Goal: Transaction & Acquisition: Purchase product/service

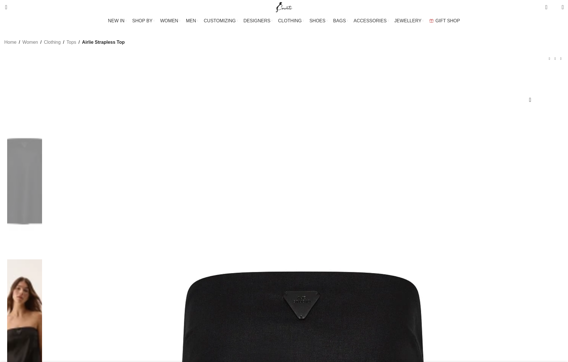
select select "16-uk"
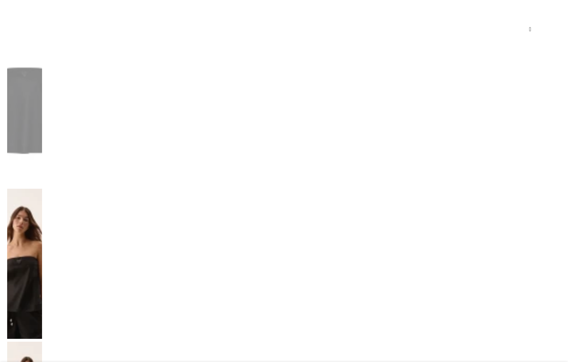
scroll to position [72, 0]
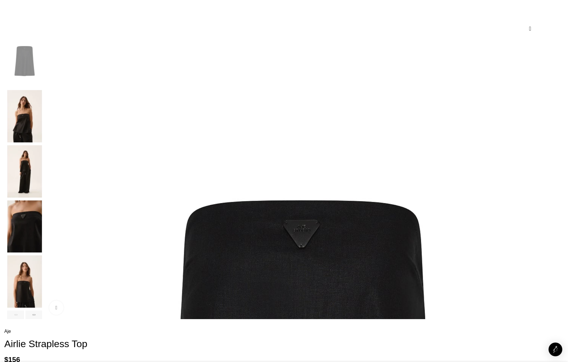
click at [42, 140] on img "2 / 7" at bounding box center [24, 116] width 35 height 52
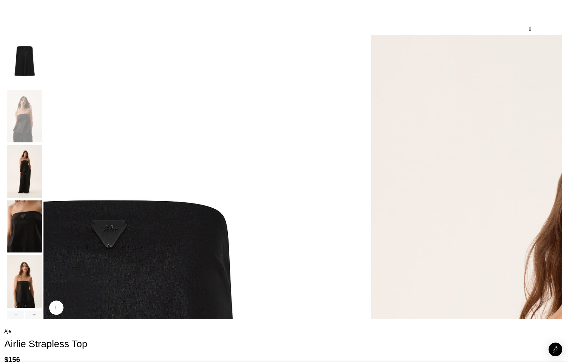
click at [42, 168] on img "3 / 7" at bounding box center [24, 171] width 35 height 52
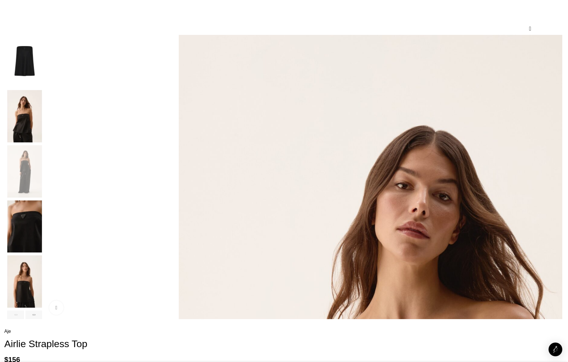
click at [42, 226] on img "4 / 7" at bounding box center [24, 227] width 35 height 52
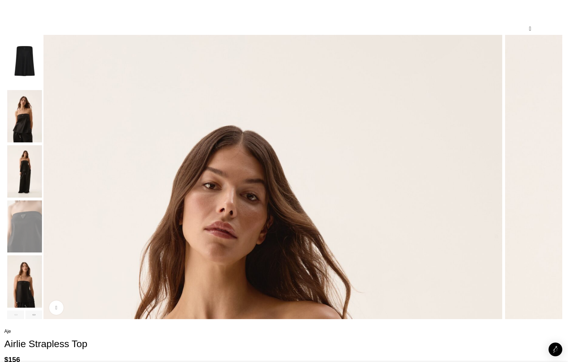
click at [42, 292] on img "5 / 7" at bounding box center [24, 282] width 35 height 52
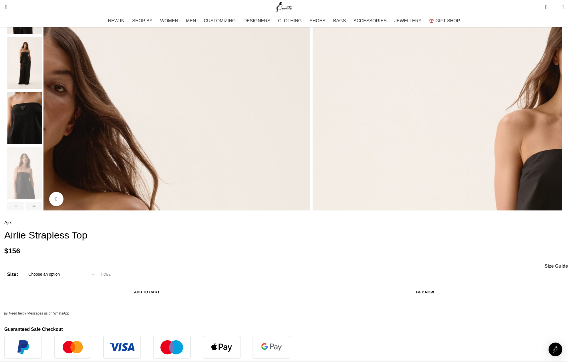
scroll to position [0, 0]
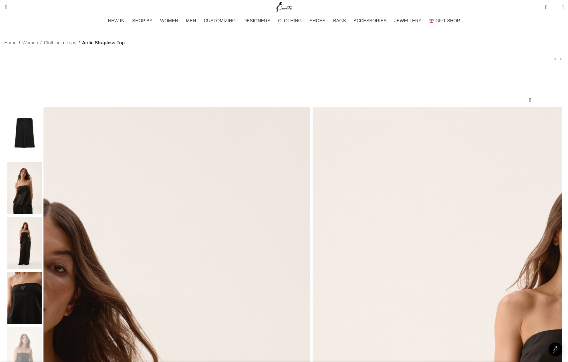
drag, startPoint x: 444, startPoint y: 95, endPoint x: 347, endPoint y: 95, distance: 96.7
copy h1 "Airlie Strapless Top"
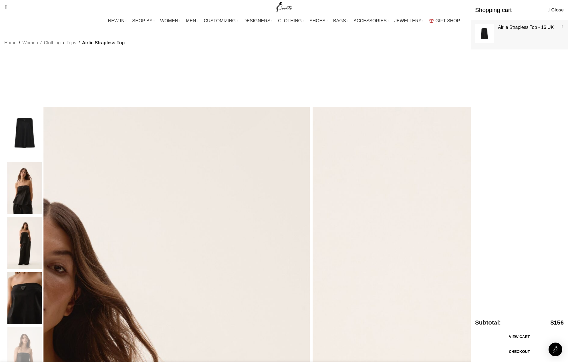
click at [524, 29] on link "Show" at bounding box center [519, 33] width 97 height 27
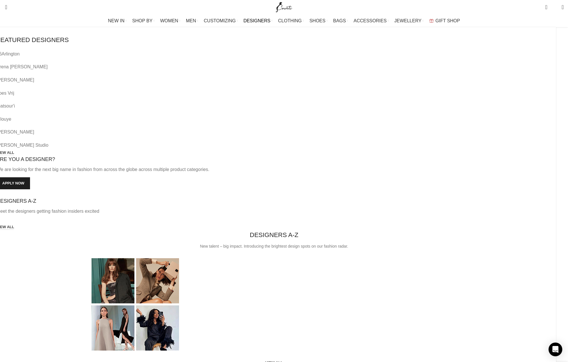
scroll to position [69, 0]
click at [298, 231] on h4 "DESIGNERS A-Z" at bounding box center [274, 235] width 49 height 9
click at [283, 361] on link "VIEW ALL" at bounding box center [274, 363] width 18 height 5
click at [14, 151] on link "VIEW ALL" at bounding box center [6, 153] width 18 height 5
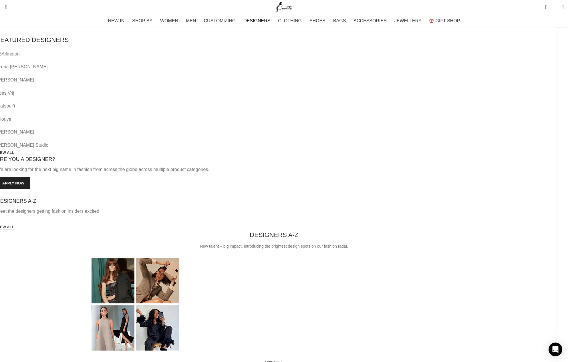
click at [14, 151] on link "VIEW ALL" at bounding box center [6, 153] width 18 height 5
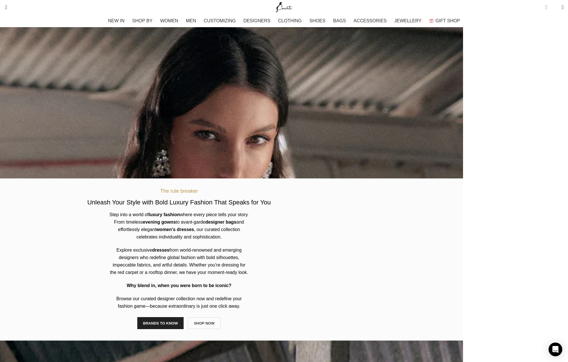
click at [545, 5] on span "1 item" at bounding box center [546, 7] width 2 height 6
click at [520, 29] on link "Show" at bounding box center [519, 36] width 97 height 32
